Goal: Information Seeking & Learning: Learn about a topic

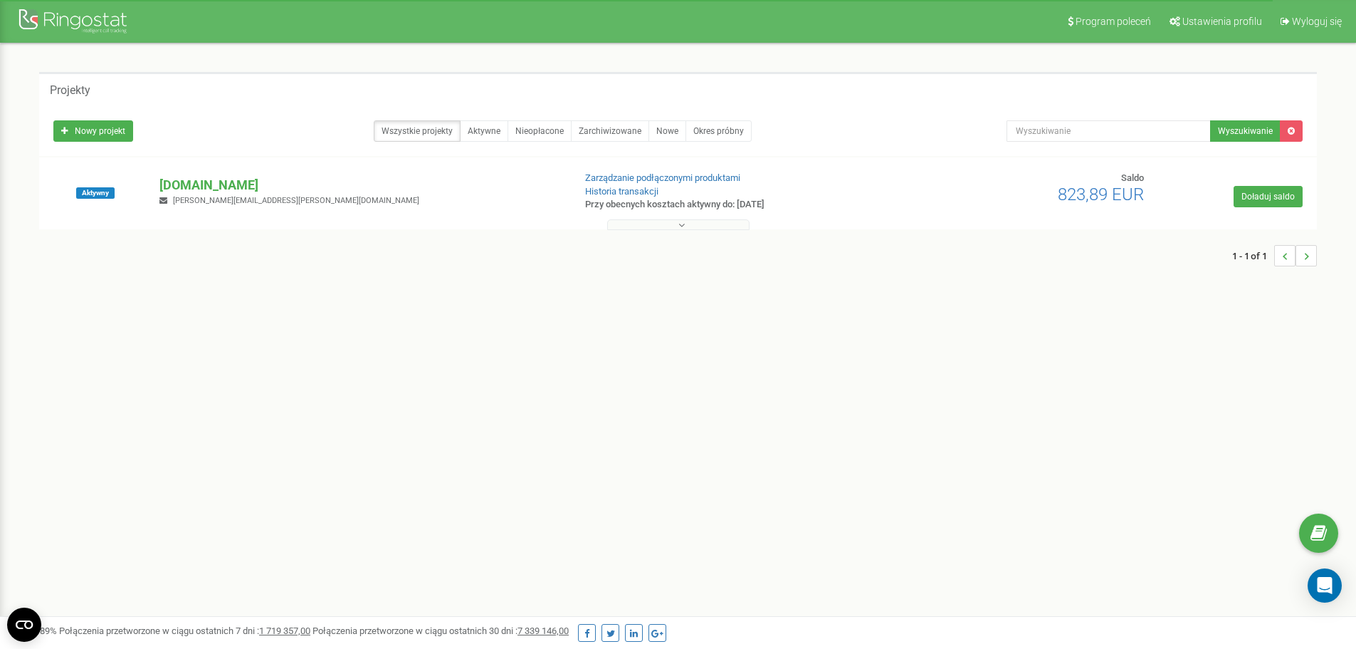
click at [373, 432] on div "Program poleceń Ustawienia profilu Wyloguj się Projekty Nowy projekt Wszystkie …" at bounding box center [678, 427] width 1356 height 854
click at [692, 370] on div "Program poleceń Ustawienia profilu Wyloguj się Projekty Nowy projekt Wszystkie …" at bounding box center [678, 427] width 1356 height 854
click at [765, 405] on div "Program poleceń Ustawienia profilu Wyloguj się Projekty Nowy projekt Wszystkie …" at bounding box center [678, 427] width 1356 height 854
click at [179, 184] on p "[DOMAIN_NAME]" at bounding box center [361, 185] width 402 height 19
click at [152, 454] on div "Program poleceń Ustawienia profilu Wyloguj się Projekty Nowy projekt Wszystkie …" at bounding box center [678, 427] width 1356 height 854
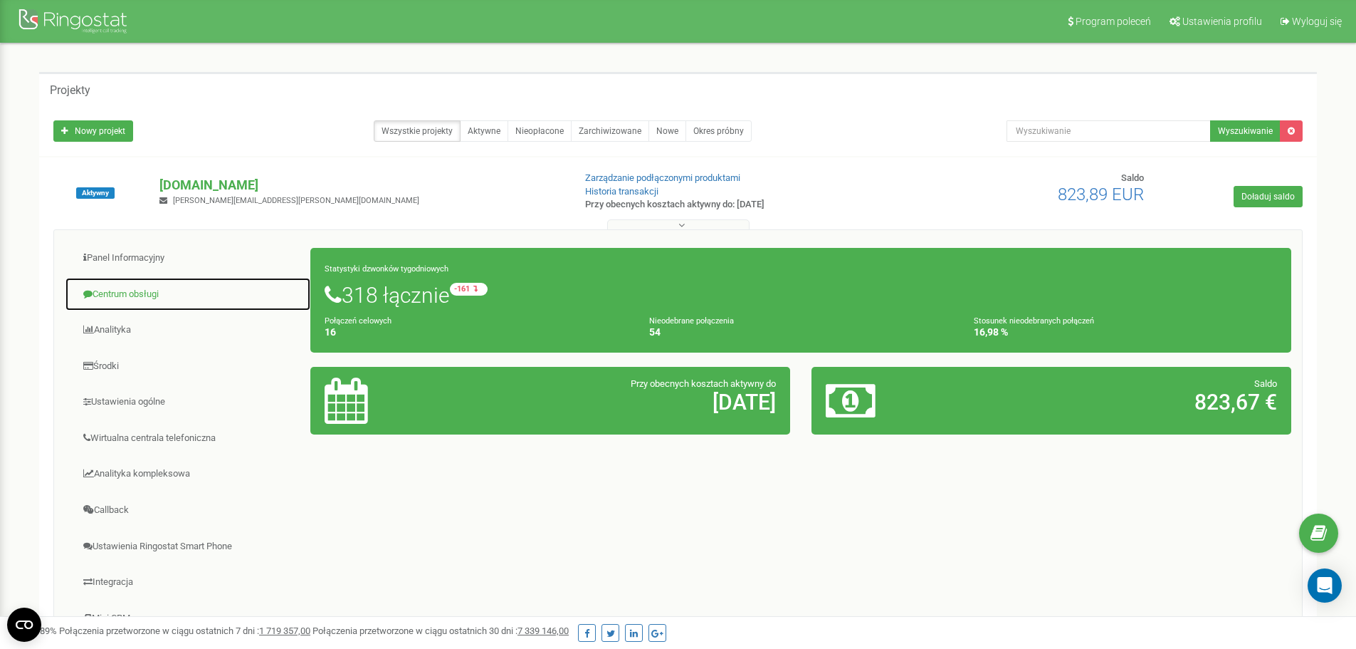
click at [136, 300] on link "Centrum obsługi" at bounding box center [188, 294] width 246 height 35
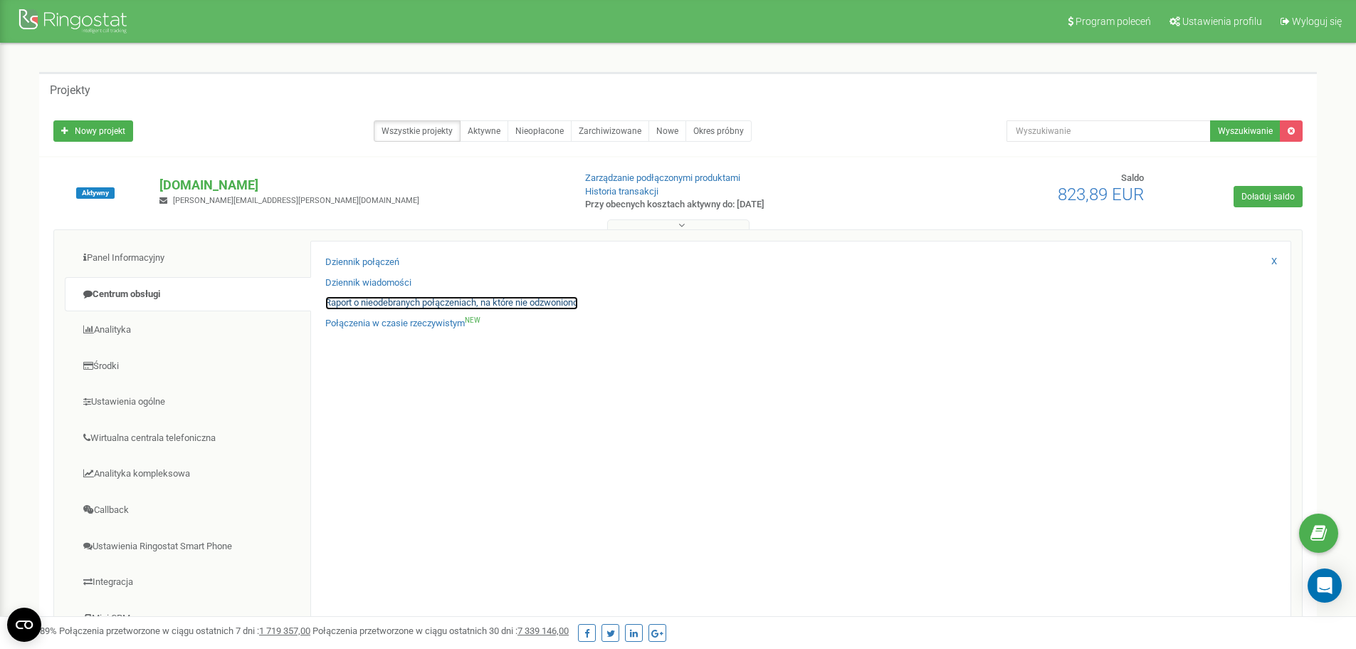
click at [437, 300] on link "Raport o nieodebranych połączeniach, na które nie odzwoniono" at bounding box center [451, 303] width 253 height 14
